Goal: Task Accomplishment & Management: Use online tool/utility

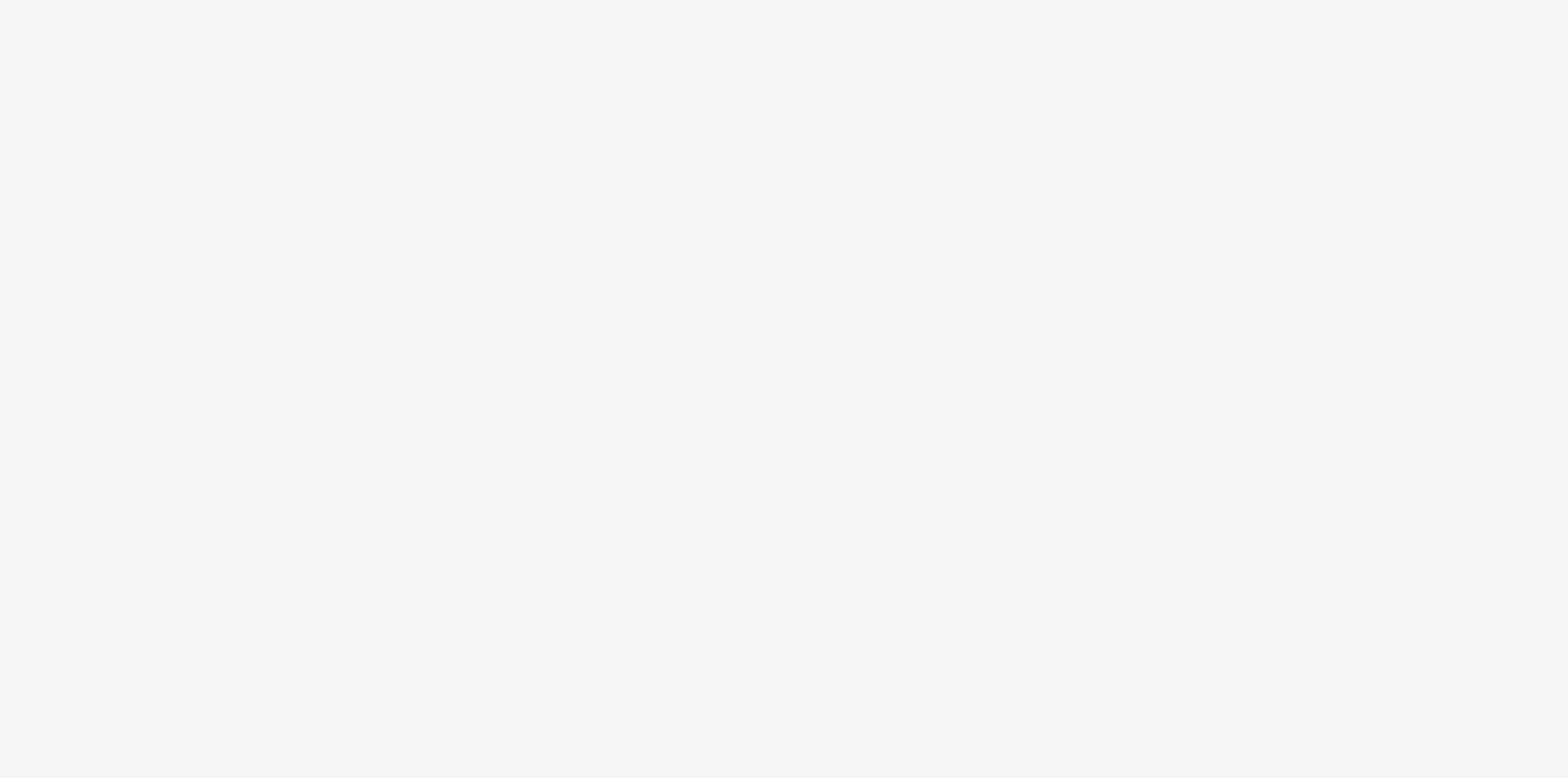
select select "79162ed7-0017-4339-93b0-3399b708648f"
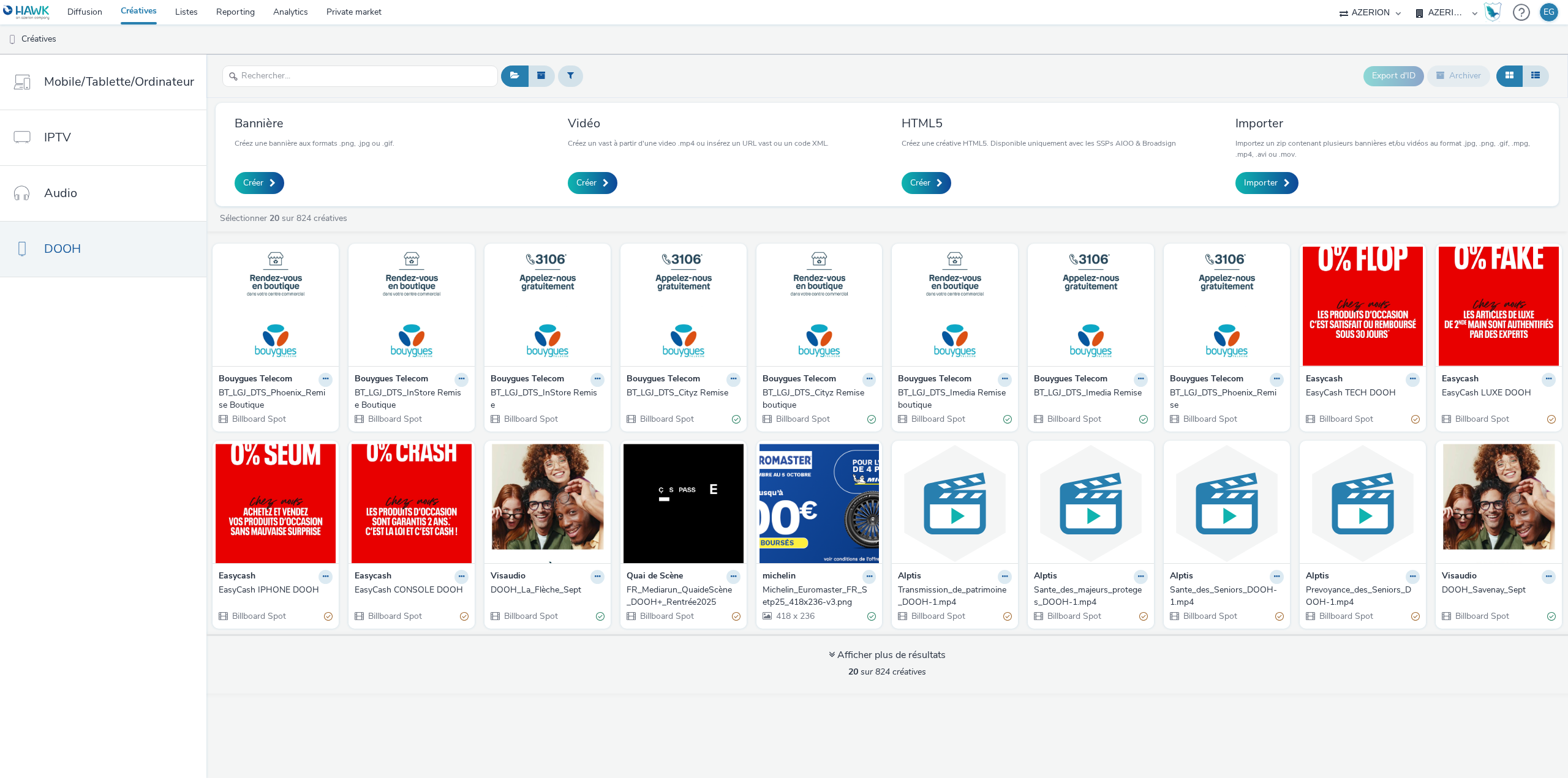
click at [414, 591] on div "EasyCash CONSOLE DOOH" at bounding box center [409, 590] width 109 height 12
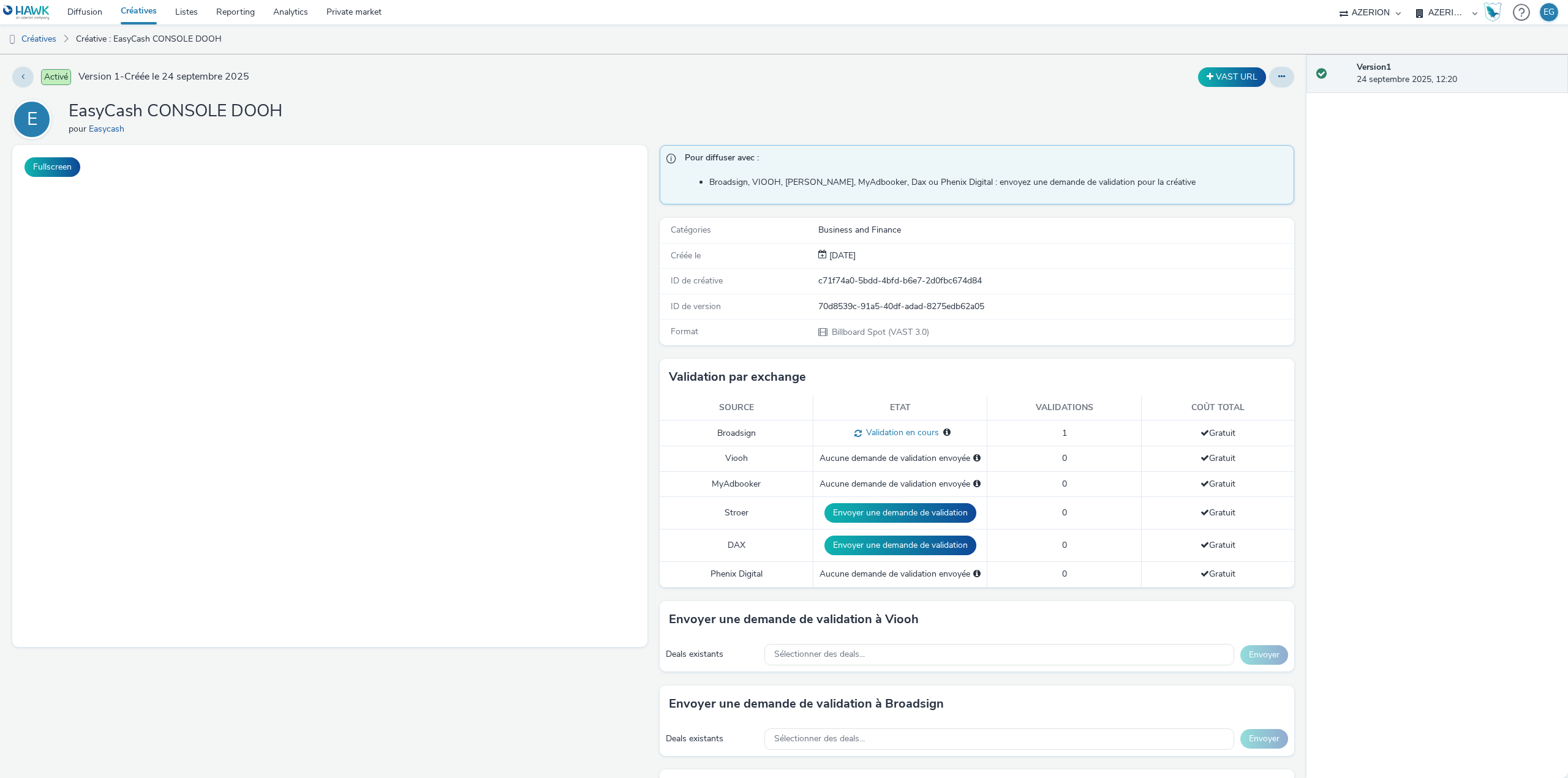
click at [129, 13] on link "Créatives" at bounding box center [138, 12] width 54 height 25
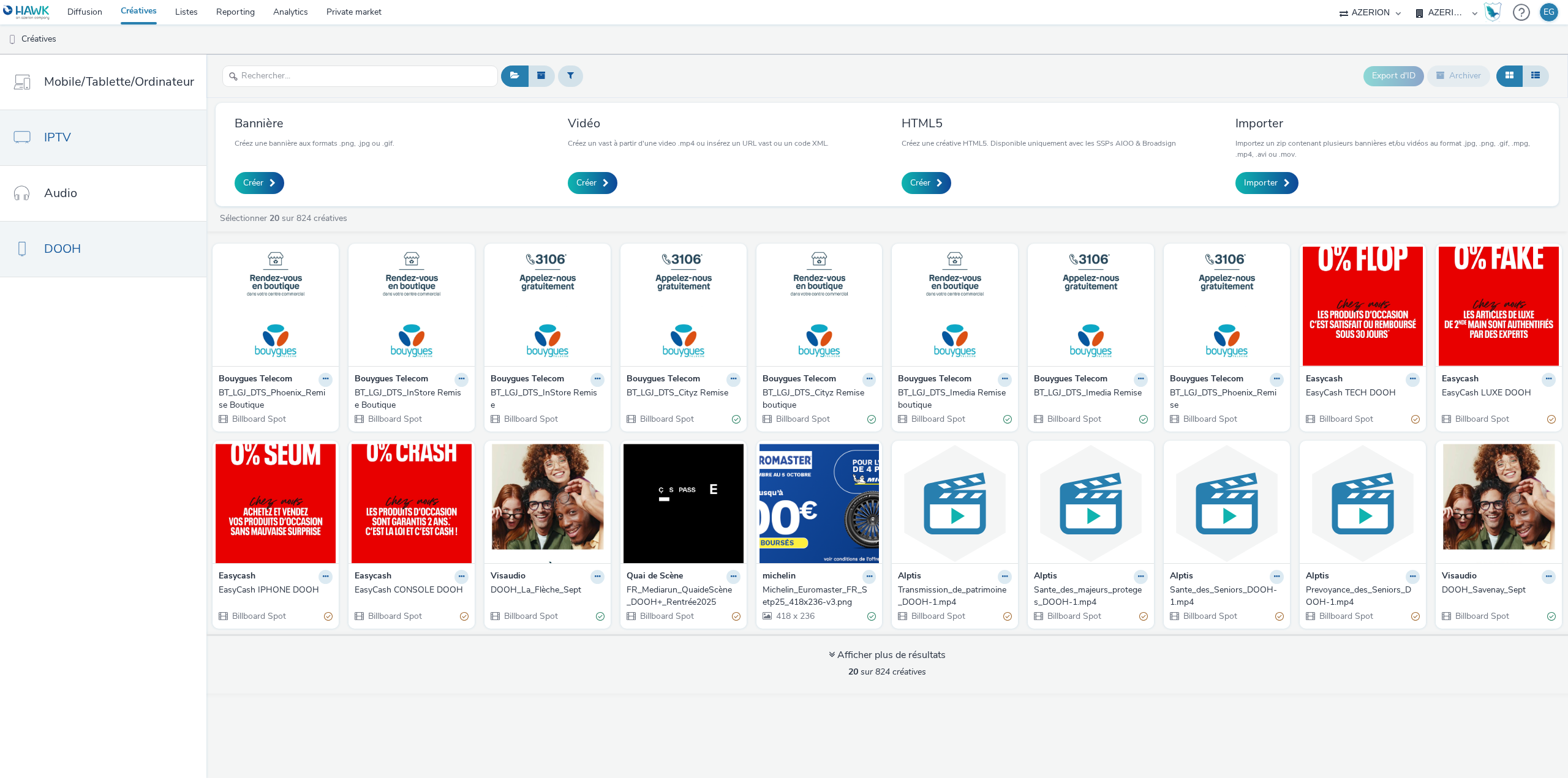
click at [100, 142] on link "IPTV" at bounding box center [103, 137] width 206 height 55
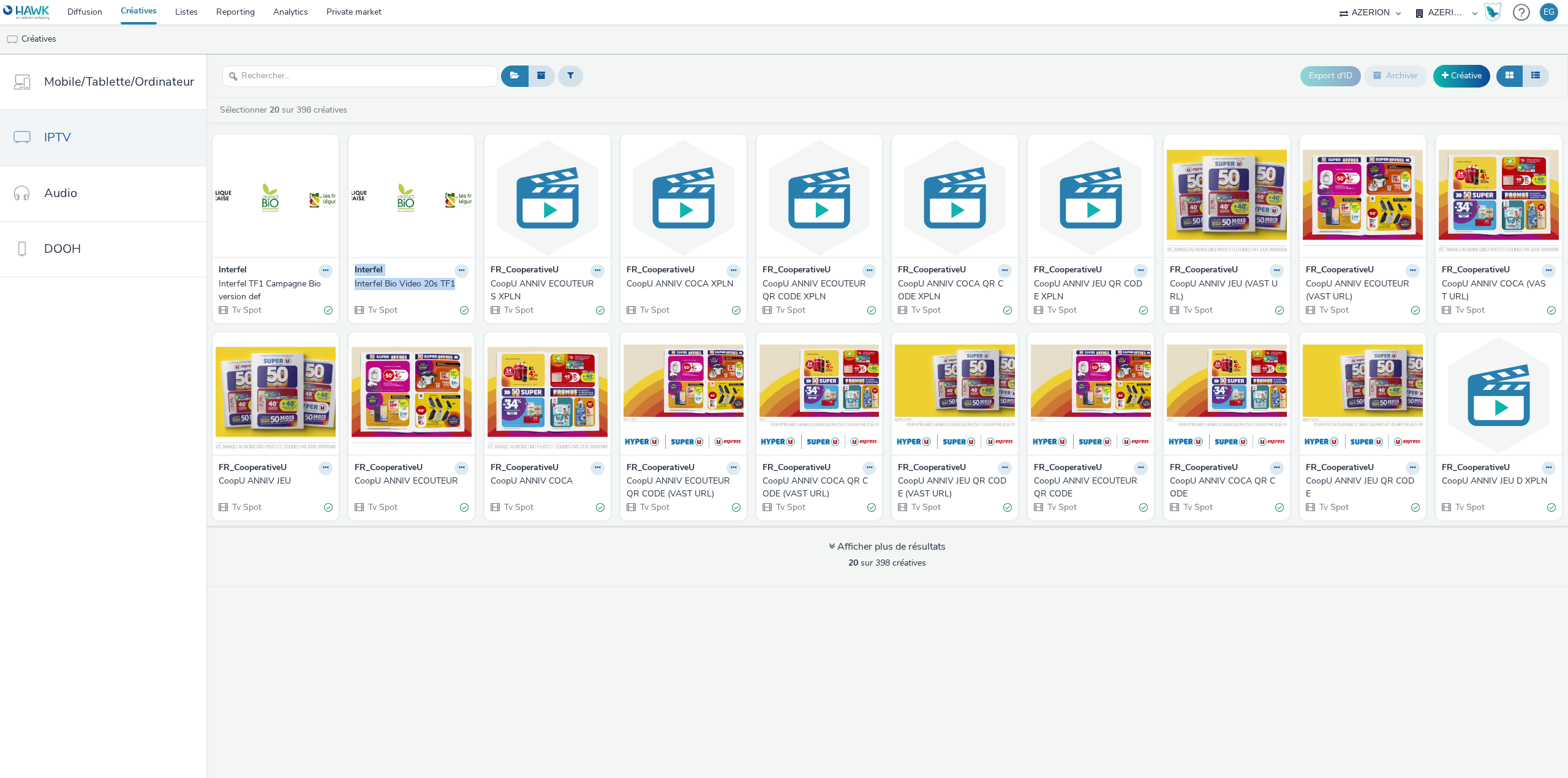
drag, startPoint x: 346, startPoint y: 266, endPoint x: 450, endPoint y: 283, distance: 105.4
click at [450, 283] on div "Interfel Interfel Bio Video 20s TF1 Tv Spot" at bounding box center [412, 290] width 126 height 65
drag, startPoint x: 806, startPoint y: 63, endPoint x: 865, endPoint y: 66, distance: 59.1
click at [806, 63] on div "Export d'ID Archiver Créative" at bounding box center [1024, 76] width 1054 height 30
click at [1474, 75] on link "Créative" at bounding box center [1462, 76] width 57 height 22
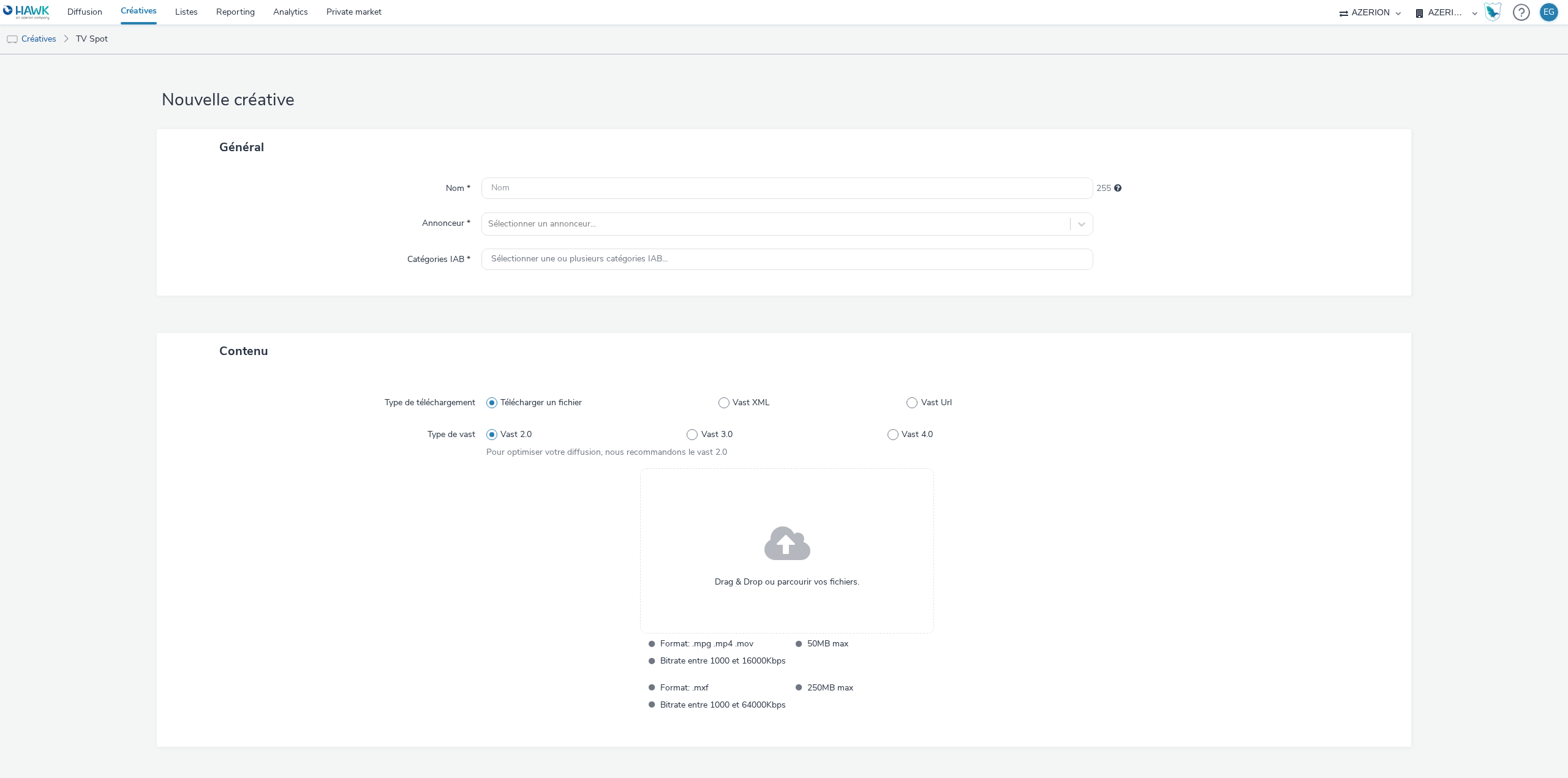
click at [756, 528] on div "Drag & Drop ou parcourir vos fichiers." at bounding box center [787, 551] width 294 height 166
click at [148, 11] on link "Créatives" at bounding box center [138, 12] width 54 height 25
